Goal: Information Seeking & Learning: Check status

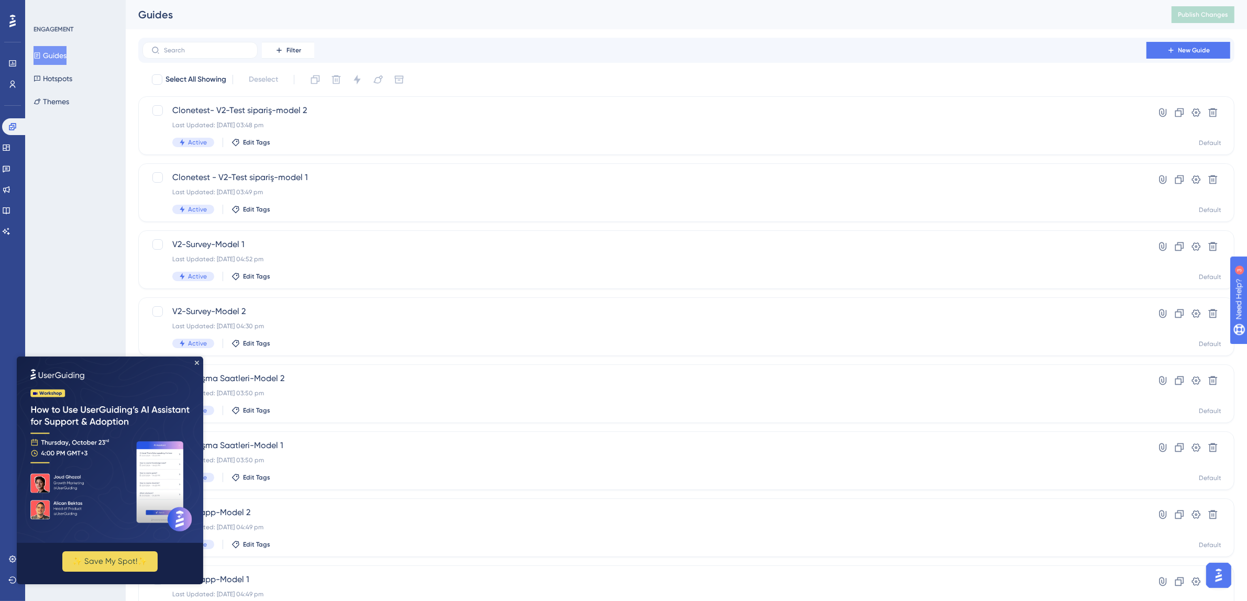
click at [50, 50] on button "Guides" at bounding box center [50, 55] width 33 height 19
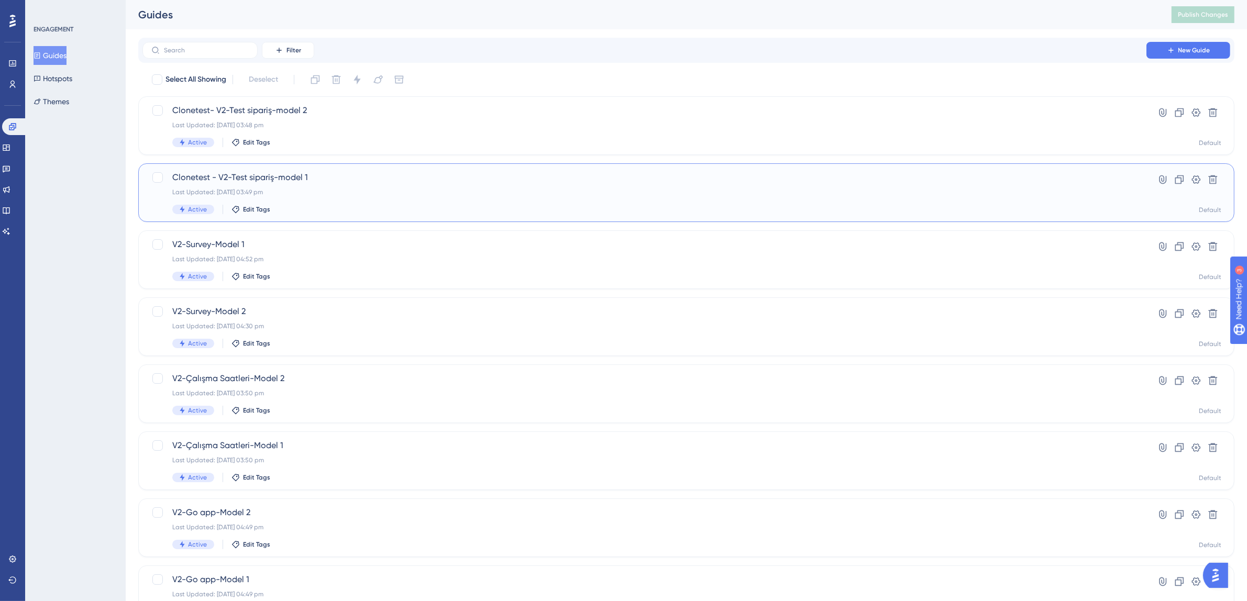
click at [285, 199] on div "Clonetest - V2-Test sipariş-model 1 Last Updated: [DATE] 03:49 pm Active Edit T…" at bounding box center [644, 192] width 944 height 43
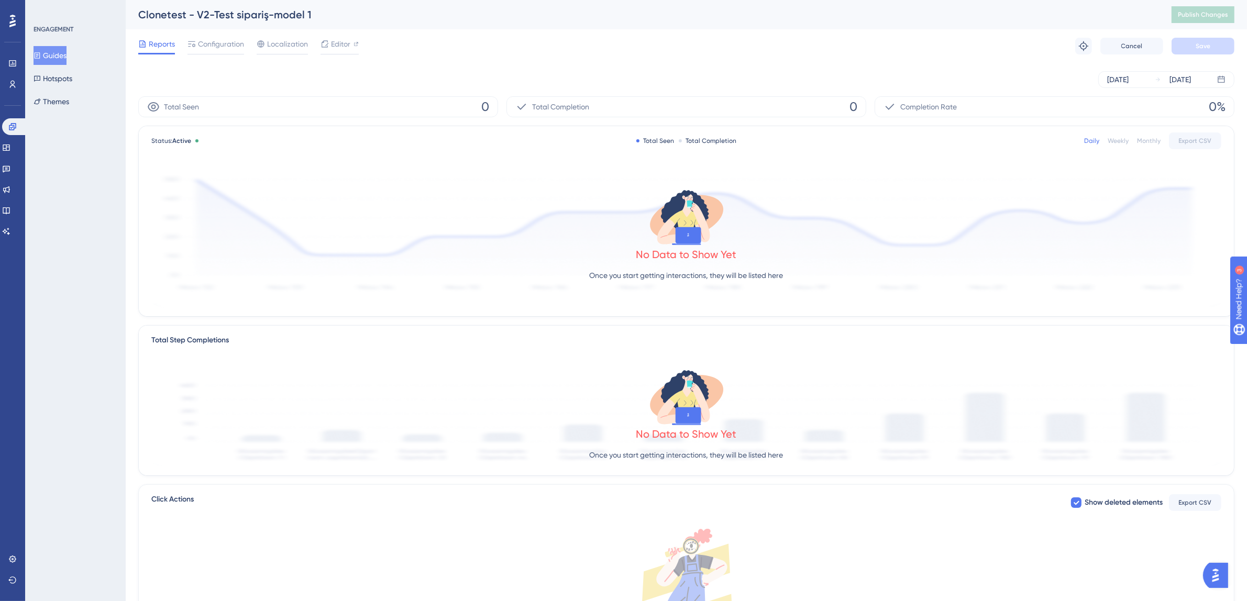
click at [62, 58] on button "Guides" at bounding box center [50, 55] width 33 height 19
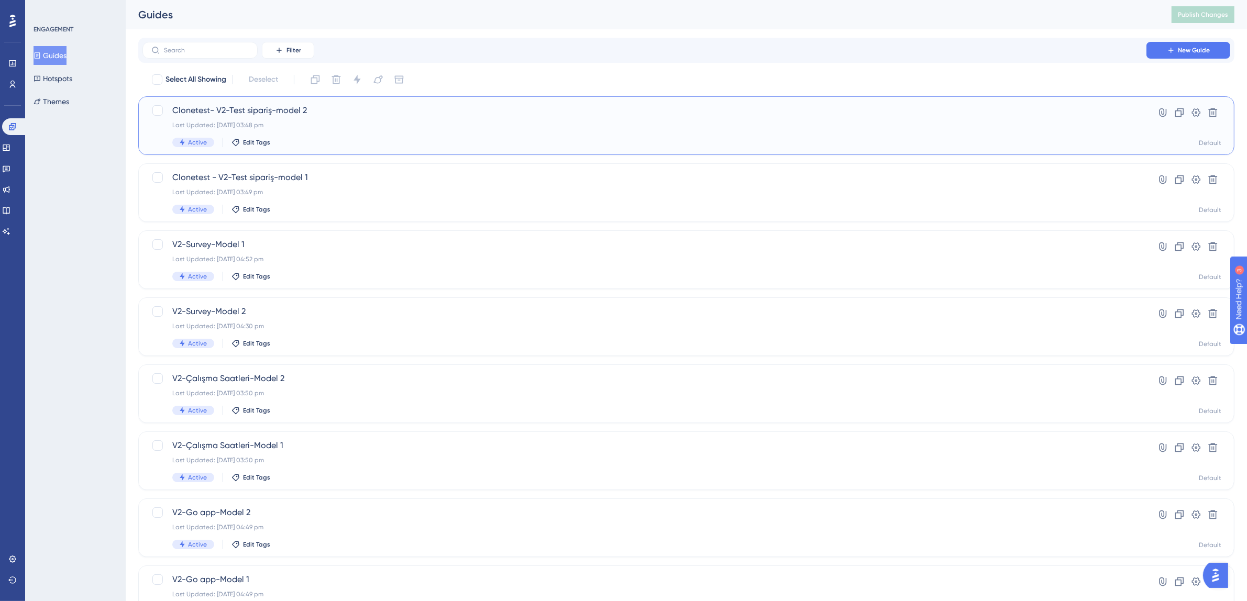
click at [344, 133] on div "Clonetest- V2-Test sipariş-model 2 Last Updated: [DATE] 03:48 pm Active Edit Ta…" at bounding box center [644, 125] width 944 height 43
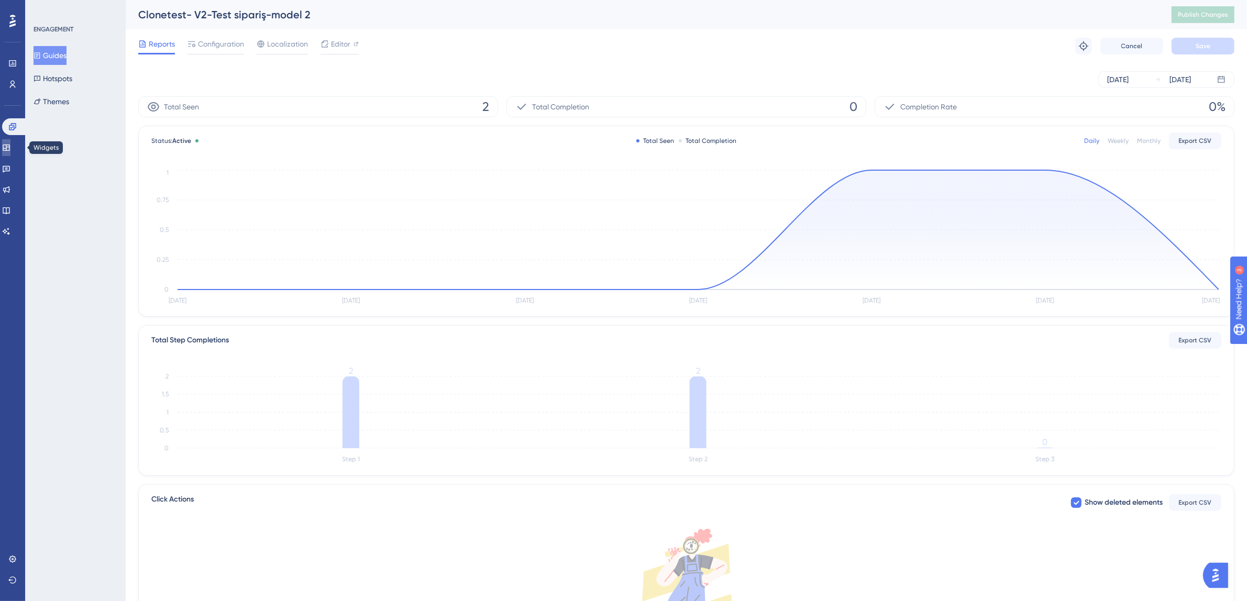
click at [10, 147] on icon at bounding box center [6, 148] width 8 height 8
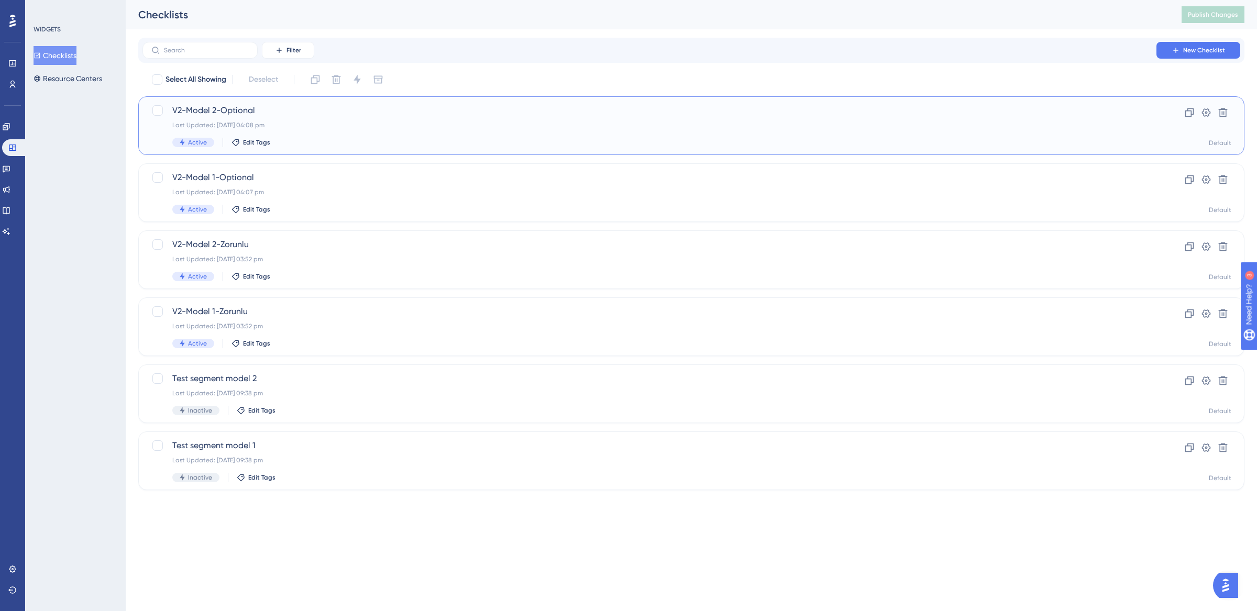
click at [362, 122] on div "Last Updated: [DATE] 04:08 pm" at bounding box center [649, 125] width 954 height 8
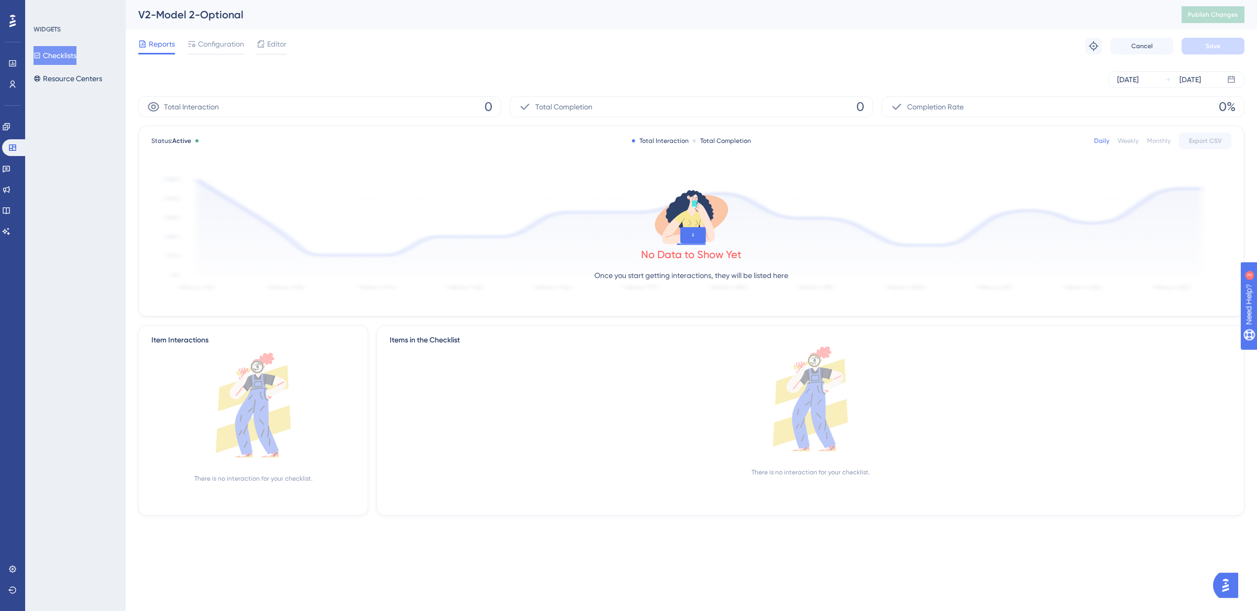
click at [76, 50] on button "Checklists" at bounding box center [55, 55] width 43 height 19
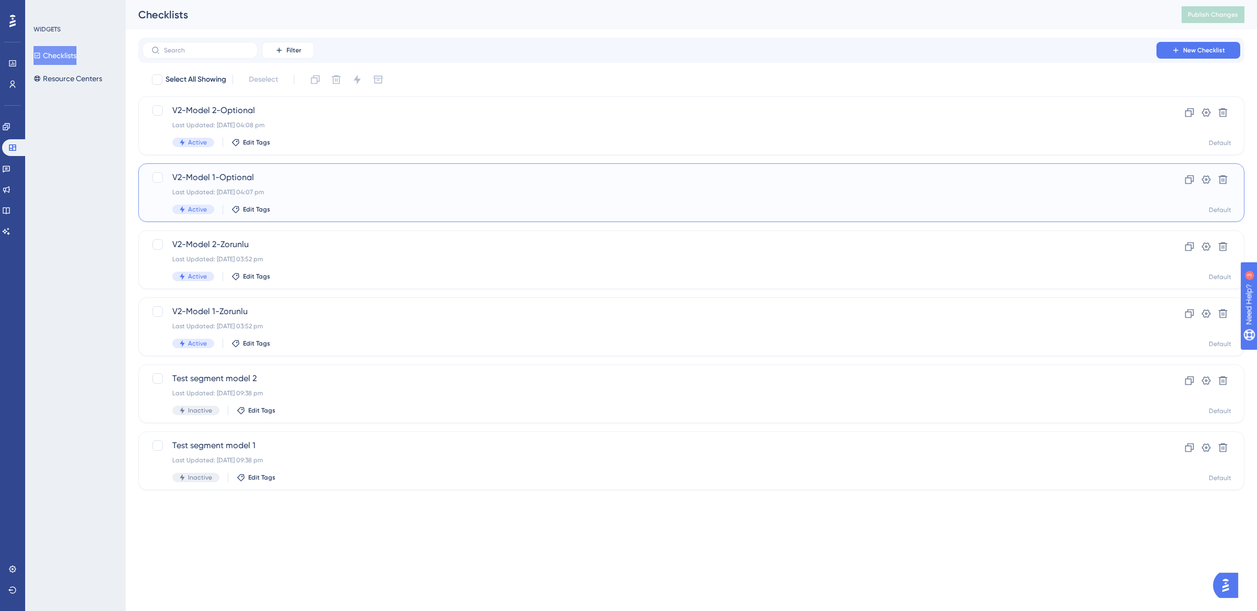
click at [297, 194] on div "Last Updated: [DATE] 04:07 pm" at bounding box center [649, 192] width 954 height 8
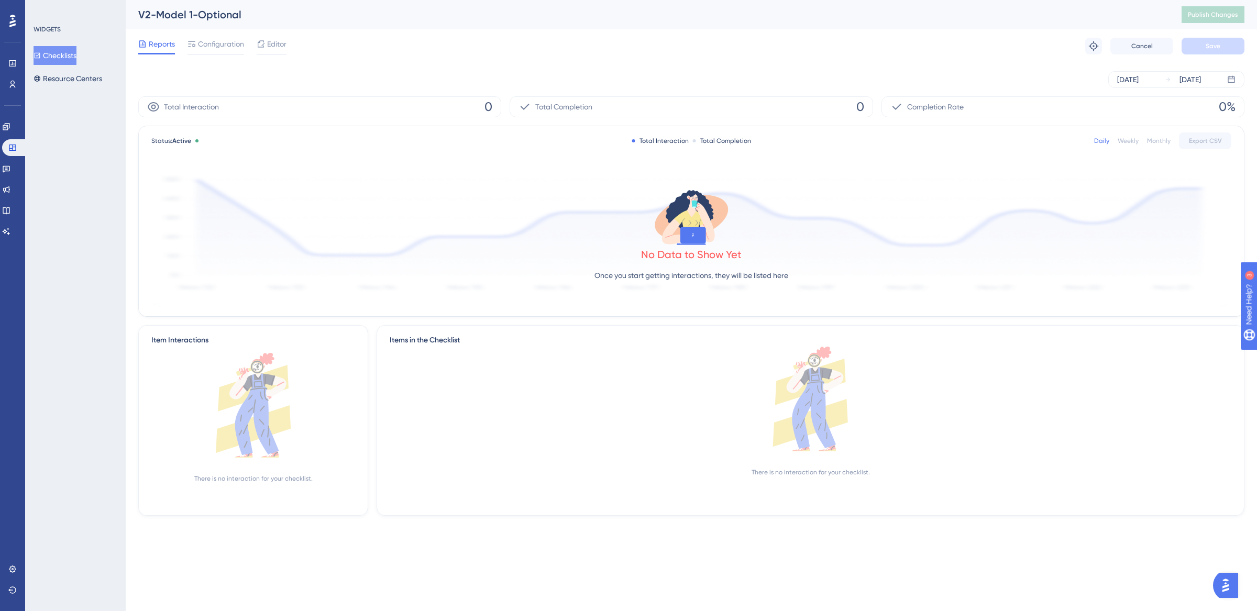
click at [60, 57] on button "Checklists" at bounding box center [55, 55] width 43 height 19
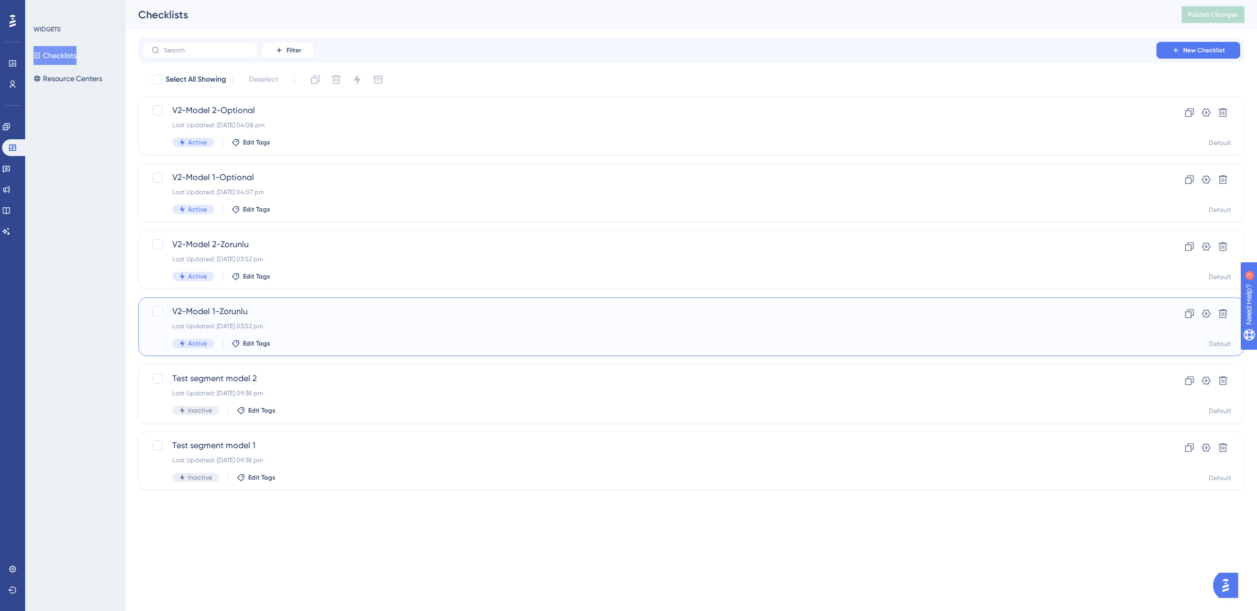
click at [282, 316] on span "V2-Model 1-Zorunlu" at bounding box center [649, 311] width 954 height 13
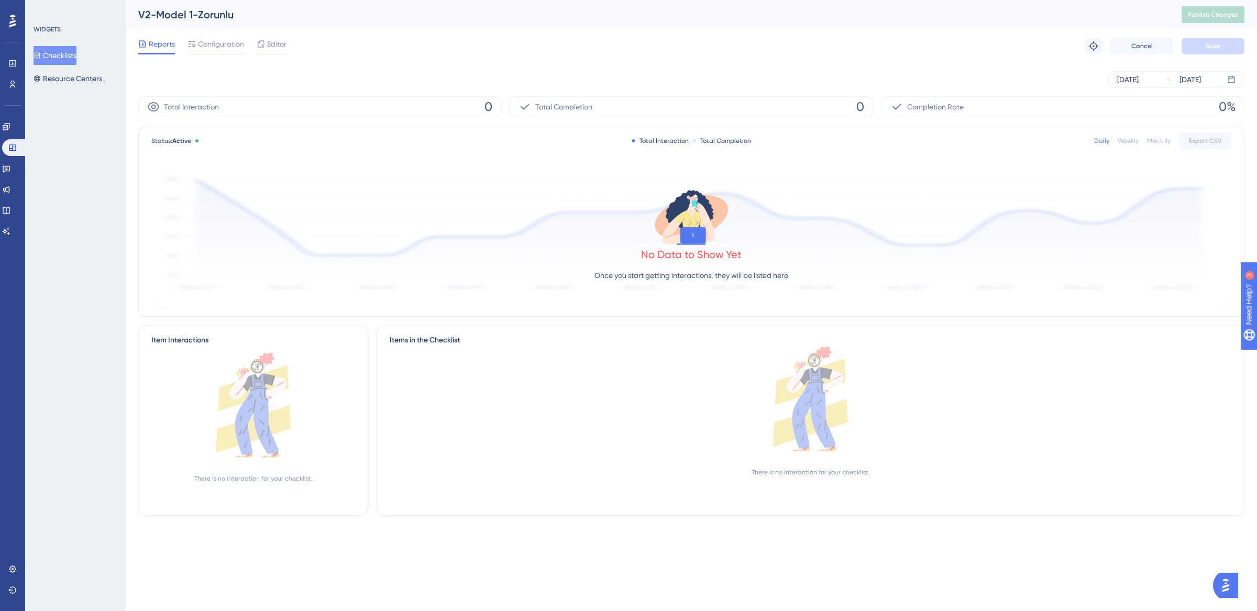
click at [64, 47] on button "Checklists" at bounding box center [55, 55] width 43 height 19
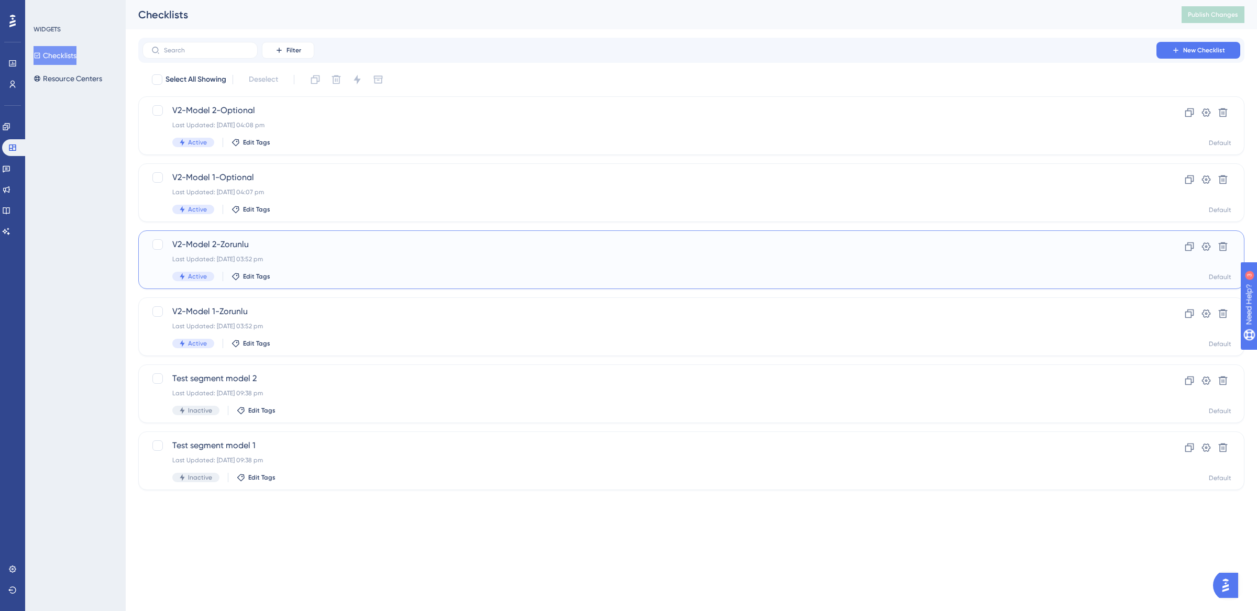
click at [301, 261] on div "Last Updated: 07 Oct 2025 03:52 pm" at bounding box center [649, 259] width 954 height 8
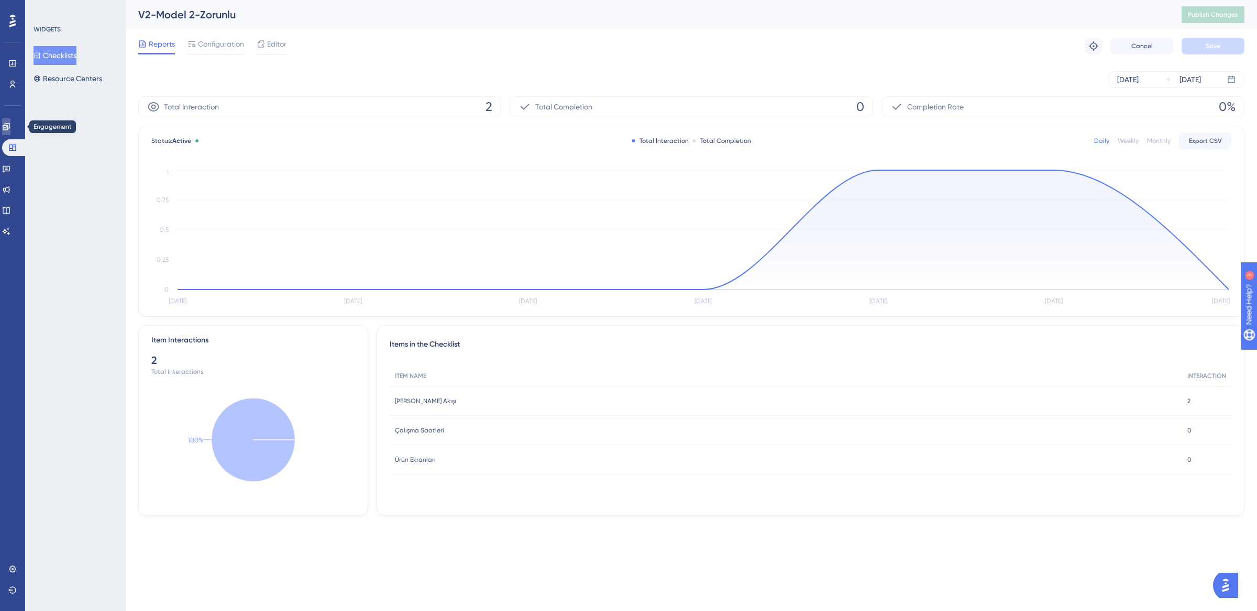
click at [9, 124] on icon at bounding box center [6, 126] width 7 height 7
